Goal: Task Accomplishment & Management: Use online tool/utility

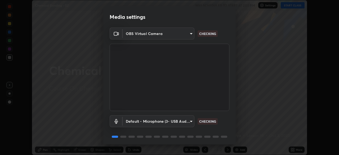
scroll to position [19, 0]
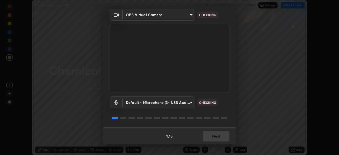
click at [185, 102] on body "Erase all Chemical Bonding - 02 WAS SCHEDULED TO START AT 2:50 PM Settings STAR…" at bounding box center [169, 77] width 339 height 155
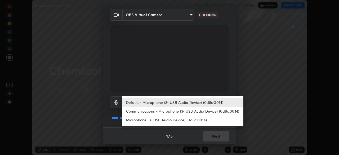
click at [185, 111] on li "Communications - Microphone (3- USB Audio Device) (0d8c:0014)" at bounding box center [183, 111] width 122 height 9
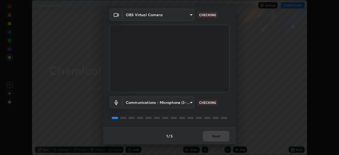
type input "communications"
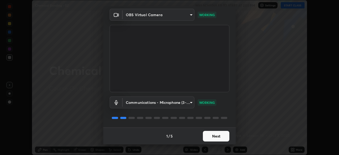
click at [218, 136] on button "Next" at bounding box center [216, 136] width 27 height 11
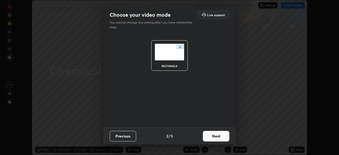
click at [218, 136] on button "Next" at bounding box center [216, 136] width 27 height 11
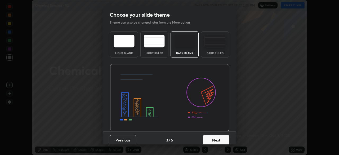
click at [219, 139] on button "Next" at bounding box center [216, 140] width 27 height 11
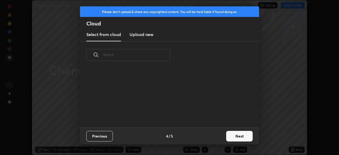
click at [231, 134] on button "Next" at bounding box center [239, 136] width 27 height 11
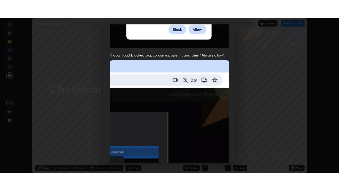
scroll to position [127, 0]
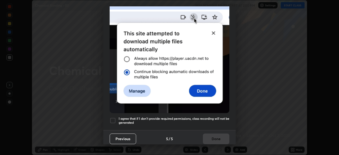
click at [224, 117] on h5 "I agree that if I don't provide required permissions, class recording will not …" at bounding box center [174, 121] width 111 height 8
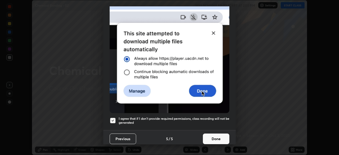
click at [222, 136] on button "Done" at bounding box center [216, 139] width 27 height 11
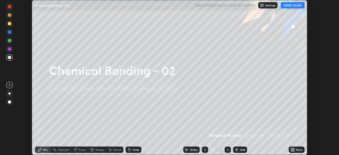
click at [297, 6] on button "START CLASS" at bounding box center [293, 5] width 24 height 6
click at [294, 149] on icon at bounding box center [293, 148] width 1 height 1
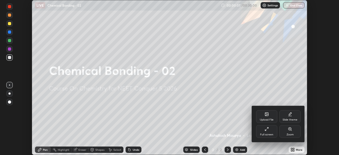
click at [272, 132] on div "Full screen" at bounding box center [266, 131] width 21 height 13
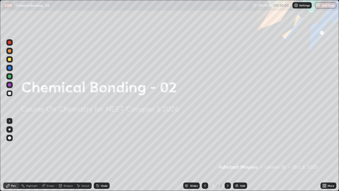
scroll to position [191, 339]
click at [241, 155] on div "Add" at bounding box center [242, 185] width 5 height 3
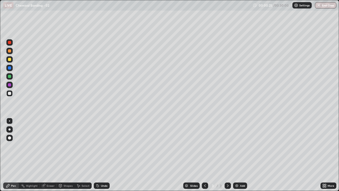
click at [10, 58] on div at bounding box center [9, 59] width 6 height 6
click at [11, 128] on div at bounding box center [9, 129] width 6 height 6
click at [12, 91] on div at bounding box center [9, 93] width 6 height 6
click at [105, 155] on div "Undo" at bounding box center [104, 185] width 7 height 3
click at [104, 155] on div "Undo" at bounding box center [104, 185] width 7 height 3
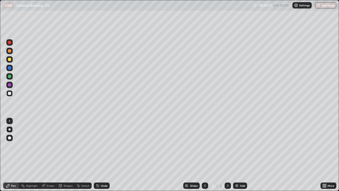
click at [106, 155] on div "Undo" at bounding box center [104, 185] width 7 height 3
click at [104, 155] on div "Undo" at bounding box center [104, 185] width 7 height 3
click at [10, 76] on div at bounding box center [9, 76] width 3 height 3
click at [11, 92] on div at bounding box center [9, 93] width 6 height 6
click at [101, 155] on div "Undo" at bounding box center [104, 185] width 7 height 3
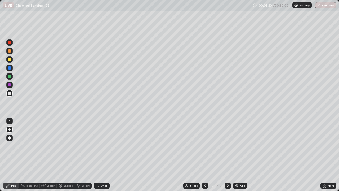
click at [104, 155] on div "Undo" at bounding box center [104, 185] width 7 height 3
click at [242, 155] on div "Add" at bounding box center [240, 185] width 14 height 6
click at [11, 59] on div at bounding box center [9, 59] width 6 height 6
click at [11, 51] on div at bounding box center [9, 50] width 3 height 3
click at [99, 155] on div "Undo" at bounding box center [102, 185] width 16 height 6
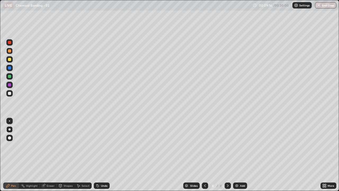
click at [101, 155] on div "Undo" at bounding box center [104, 185] width 7 height 3
click at [10, 93] on div at bounding box center [9, 93] width 3 height 3
click at [104, 155] on div "Undo" at bounding box center [104, 185] width 7 height 3
click at [10, 58] on div at bounding box center [9, 59] width 3 height 3
click at [104, 155] on div "Undo" at bounding box center [104, 185] width 7 height 3
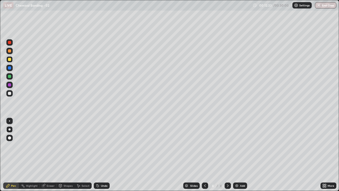
click at [11, 92] on div at bounding box center [9, 93] width 6 height 6
click at [237, 155] on img at bounding box center [237, 186] width 4 height 4
click at [10, 58] on div at bounding box center [9, 59] width 3 height 3
click at [104, 155] on div "Undo" at bounding box center [104, 185] width 7 height 3
click at [10, 77] on div at bounding box center [9, 76] width 3 height 3
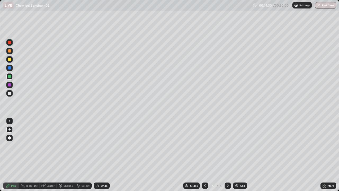
click at [10, 93] on div at bounding box center [9, 93] width 3 height 3
click at [106, 155] on div "Undo" at bounding box center [102, 185] width 16 height 6
click at [10, 58] on div at bounding box center [9, 59] width 3 height 3
click at [11, 92] on div at bounding box center [9, 93] width 3 height 3
click at [11, 77] on div at bounding box center [9, 76] width 6 height 6
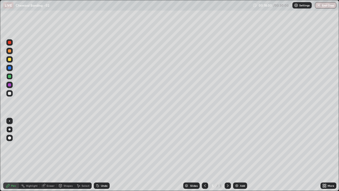
click at [104, 155] on div "Undo" at bounding box center [104, 185] width 7 height 3
click at [103, 155] on div "Undo" at bounding box center [104, 185] width 7 height 3
click at [239, 155] on div "Add" at bounding box center [240, 185] width 14 height 6
click at [11, 50] on div at bounding box center [9, 50] width 3 height 3
click at [10, 91] on div at bounding box center [9, 93] width 6 height 6
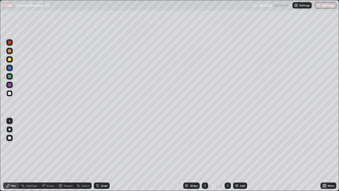
click at [101, 155] on div "Undo" at bounding box center [102, 185] width 16 height 6
click at [103, 155] on div "Undo" at bounding box center [104, 185] width 7 height 3
click at [105, 155] on div "Undo" at bounding box center [102, 185] width 16 height 6
click at [204, 155] on div at bounding box center [205, 185] width 6 height 6
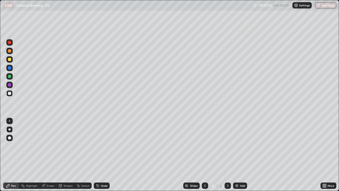
click at [203, 155] on icon at bounding box center [205, 186] width 4 height 4
click at [205, 155] on icon at bounding box center [205, 186] width 4 height 4
click at [226, 155] on icon at bounding box center [228, 186] width 4 height 4
click at [205, 155] on icon at bounding box center [205, 186] width 4 height 4
click at [227, 155] on icon at bounding box center [228, 186] width 4 height 4
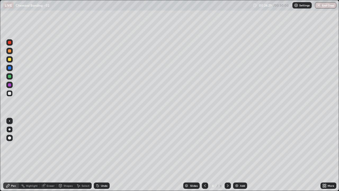
click at [202, 155] on div at bounding box center [205, 185] width 6 height 6
click at [49, 155] on div "Eraser" at bounding box center [51, 185] width 8 height 3
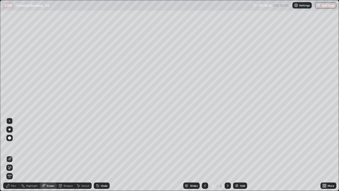
click at [16, 155] on div "Pen" at bounding box center [11, 185] width 16 height 6
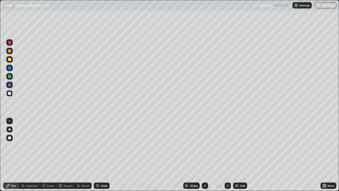
click at [226, 155] on icon at bounding box center [228, 186] width 4 height 4
click at [227, 155] on icon at bounding box center [228, 186] width 4 height 4
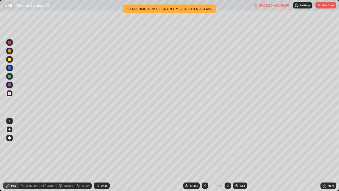
click at [284, 4] on div "/ 00:30:00" at bounding box center [282, 5] width 16 height 3
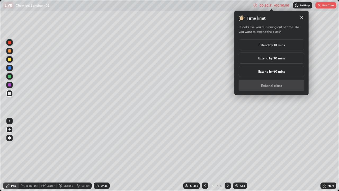
click at [284, 46] on h5 "Extend by 10 mins" at bounding box center [272, 44] width 26 height 5
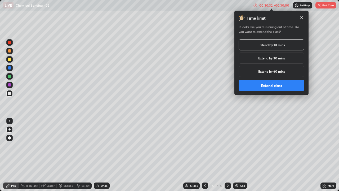
click at [274, 83] on button "Extend class" at bounding box center [272, 85] width 66 height 11
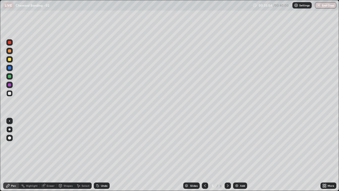
click at [226, 155] on div at bounding box center [228, 185] width 6 height 11
click at [325, 4] on button "End Class" at bounding box center [326, 5] width 21 height 6
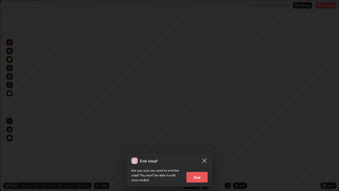
click at [198, 155] on button "End" at bounding box center [197, 177] width 21 height 11
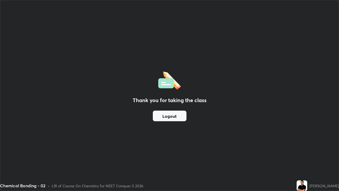
click at [175, 117] on button "Logout" at bounding box center [170, 116] width 34 height 11
